Goal: Navigation & Orientation: Find specific page/section

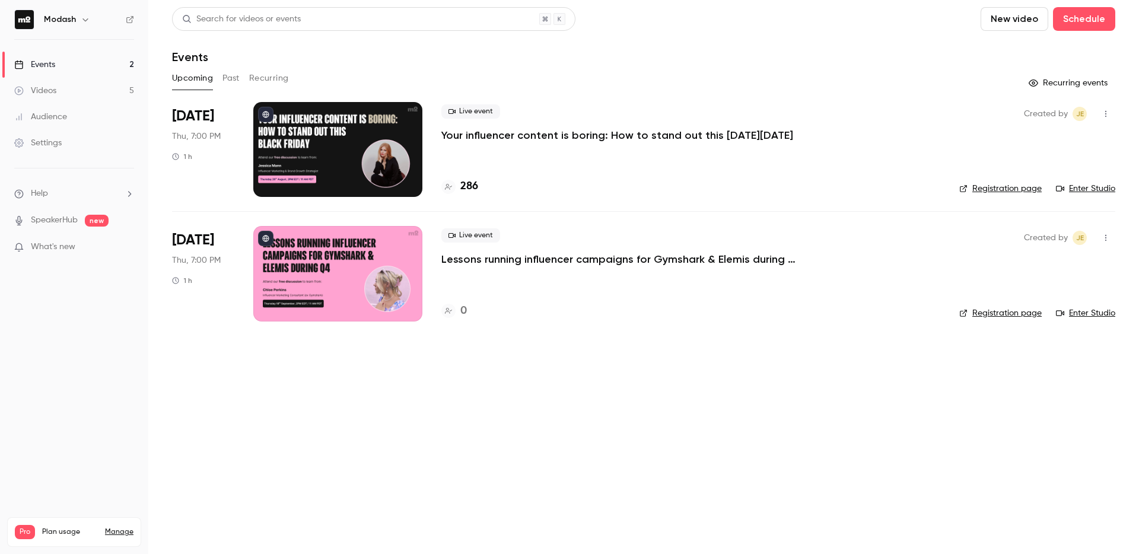
click at [63, 69] on link "Events 2" at bounding box center [74, 65] width 148 height 26
click at [65, 85] on link "Videos 5" at bounding box center [74, 91] width 148 height 26
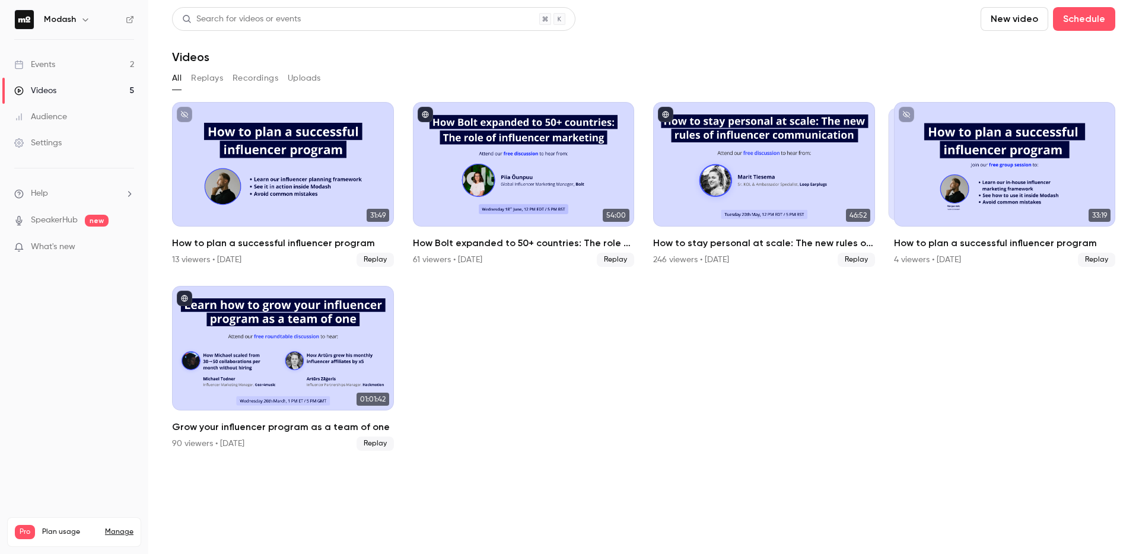
click at [64, 68] on link "Events 2" at bounding box center [74, 65] width 148 height 26
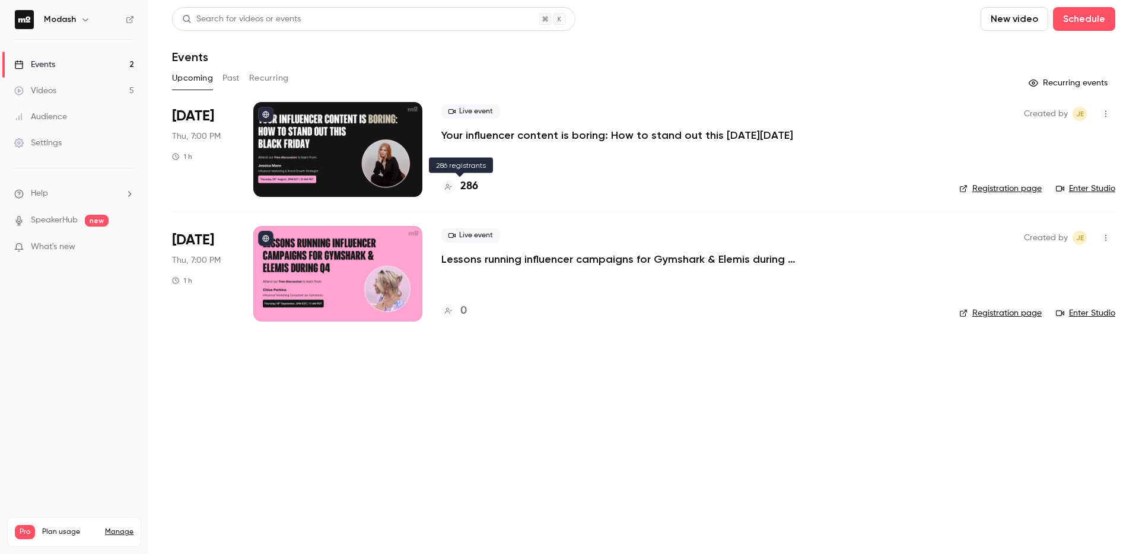
click at [466, 189] on h4 "286" at bounding box center [469, 187] width 18 height 16
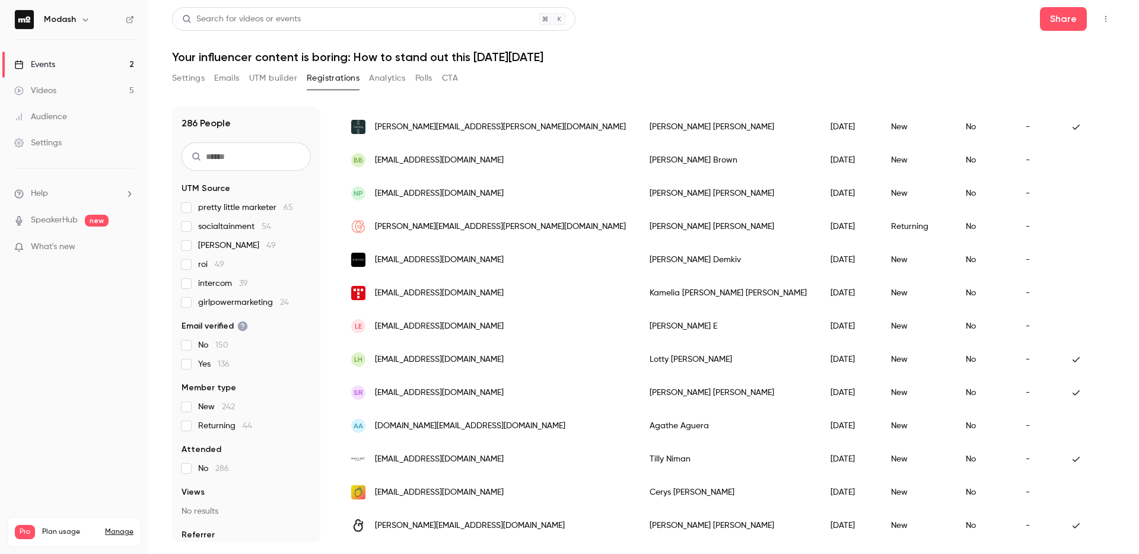
scroll to position [1348, 0]
